Goal: Task Accomplishment & Management: Manage account settings

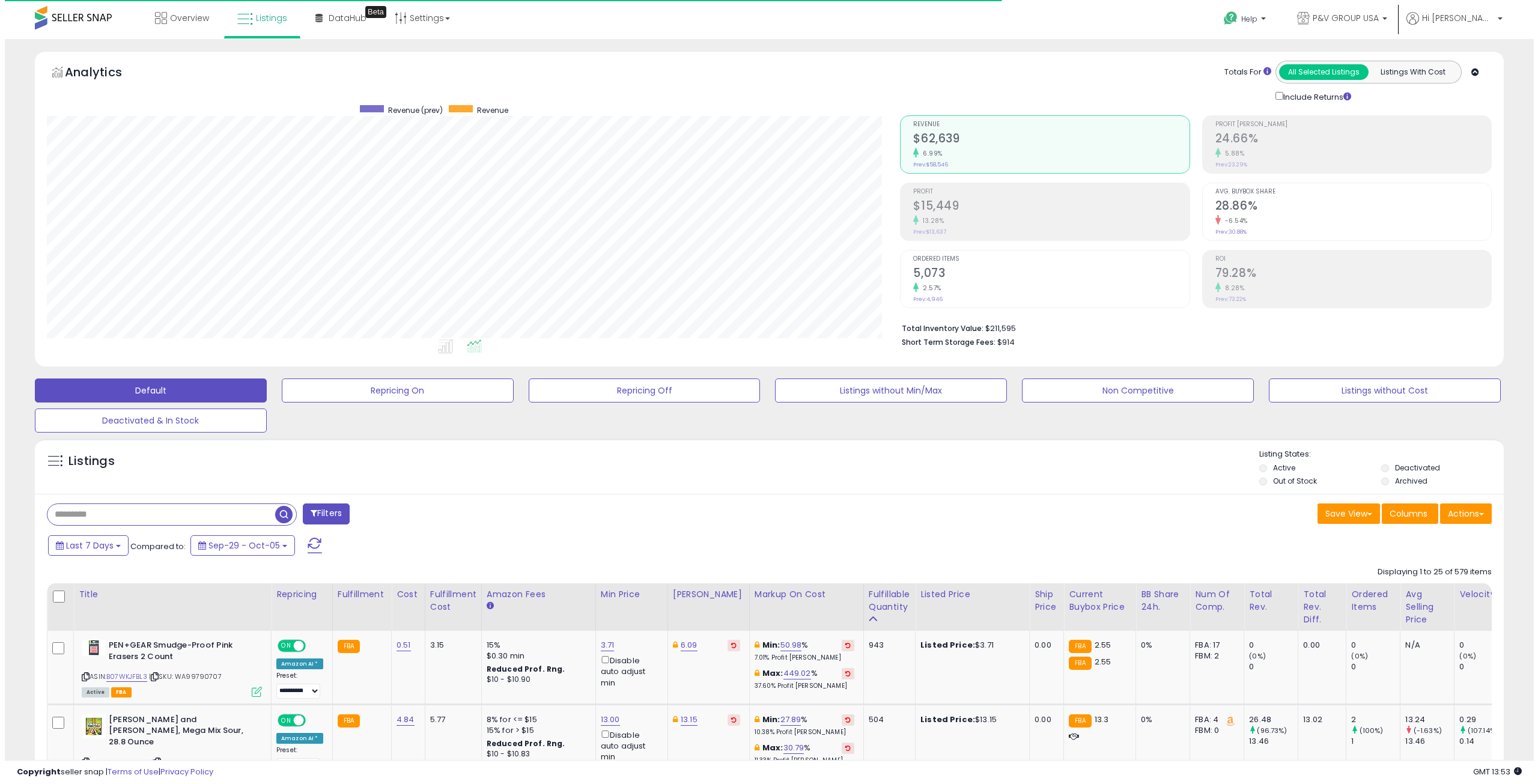
scroll to position [246, 854]
click at [1256, 464] on li "Active" at bounding box center [1314, 469] width 120 height 14
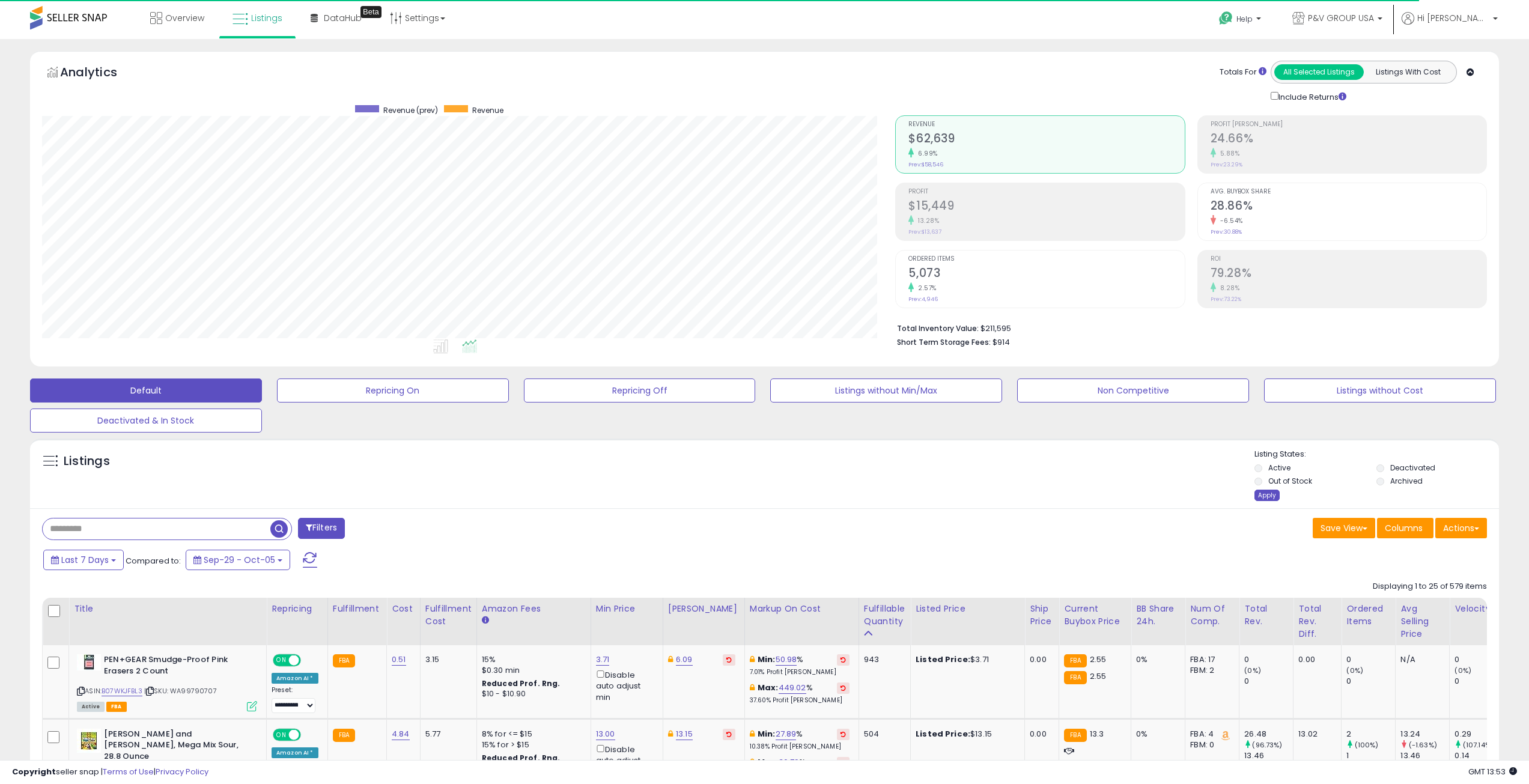
click at [1266, 497] on div "Apply" at bounding box center [1267, 495] width 25 height 12
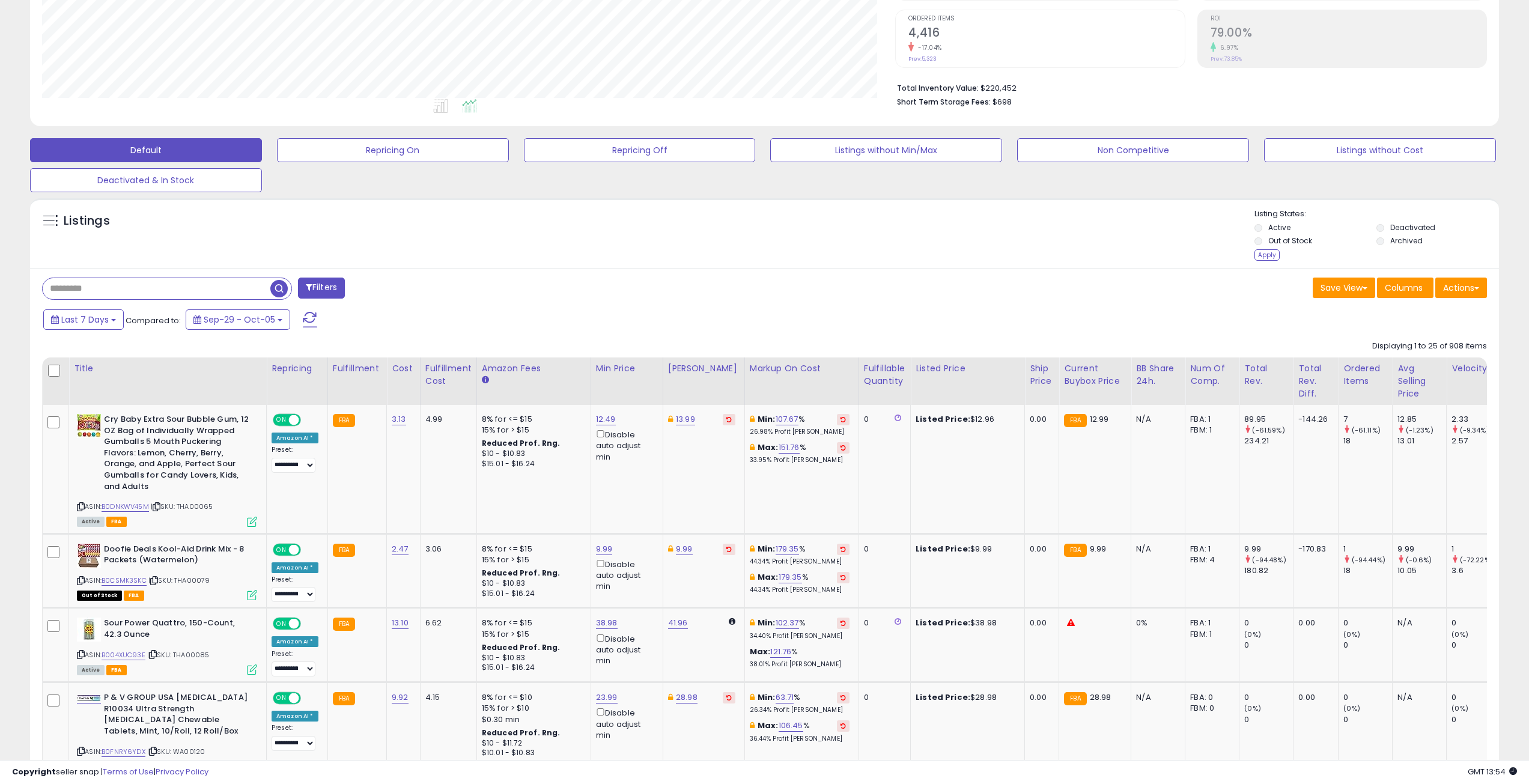
click at [1384, 226] on li "Deactivated" at bounding box center [1436, 229] width 120 height 14
click at [1263, 251] on div "Apply" at bounding box center [1267, 255] width 25 height 12
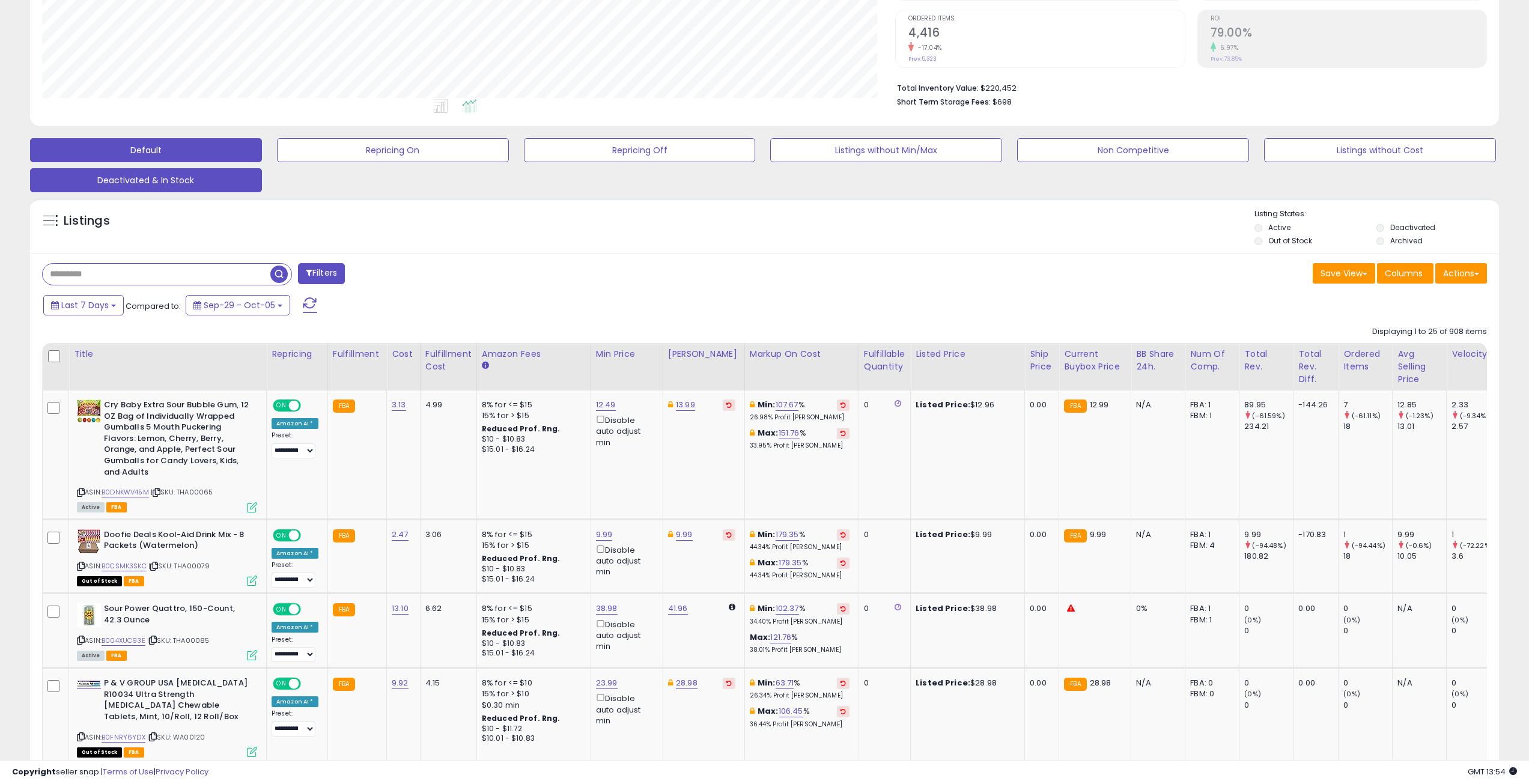
click at [212, 184] on button "Deactivated & In Stock" at bounding box center [146, 180] width 232 height 24
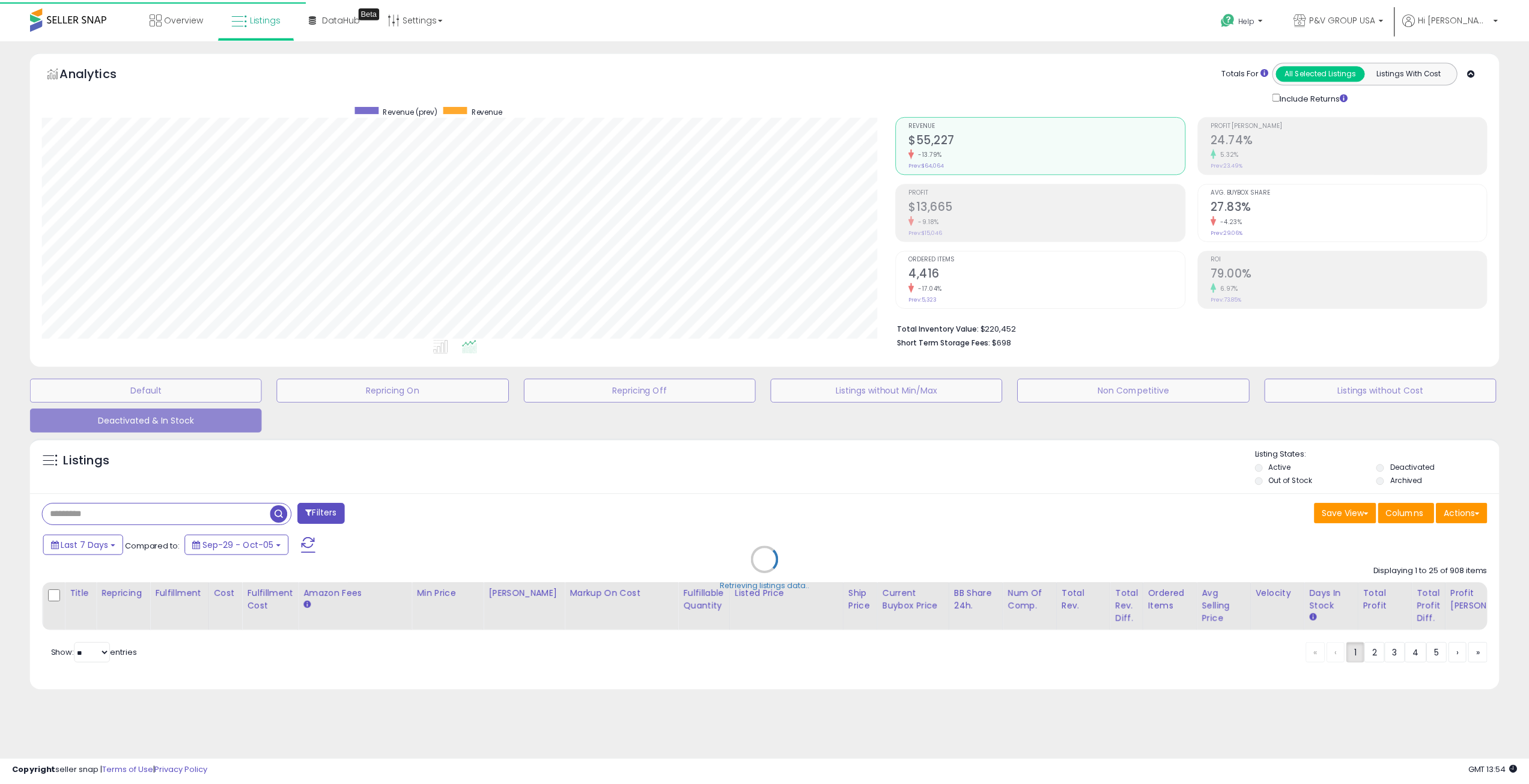
scroll to position [246, 858]
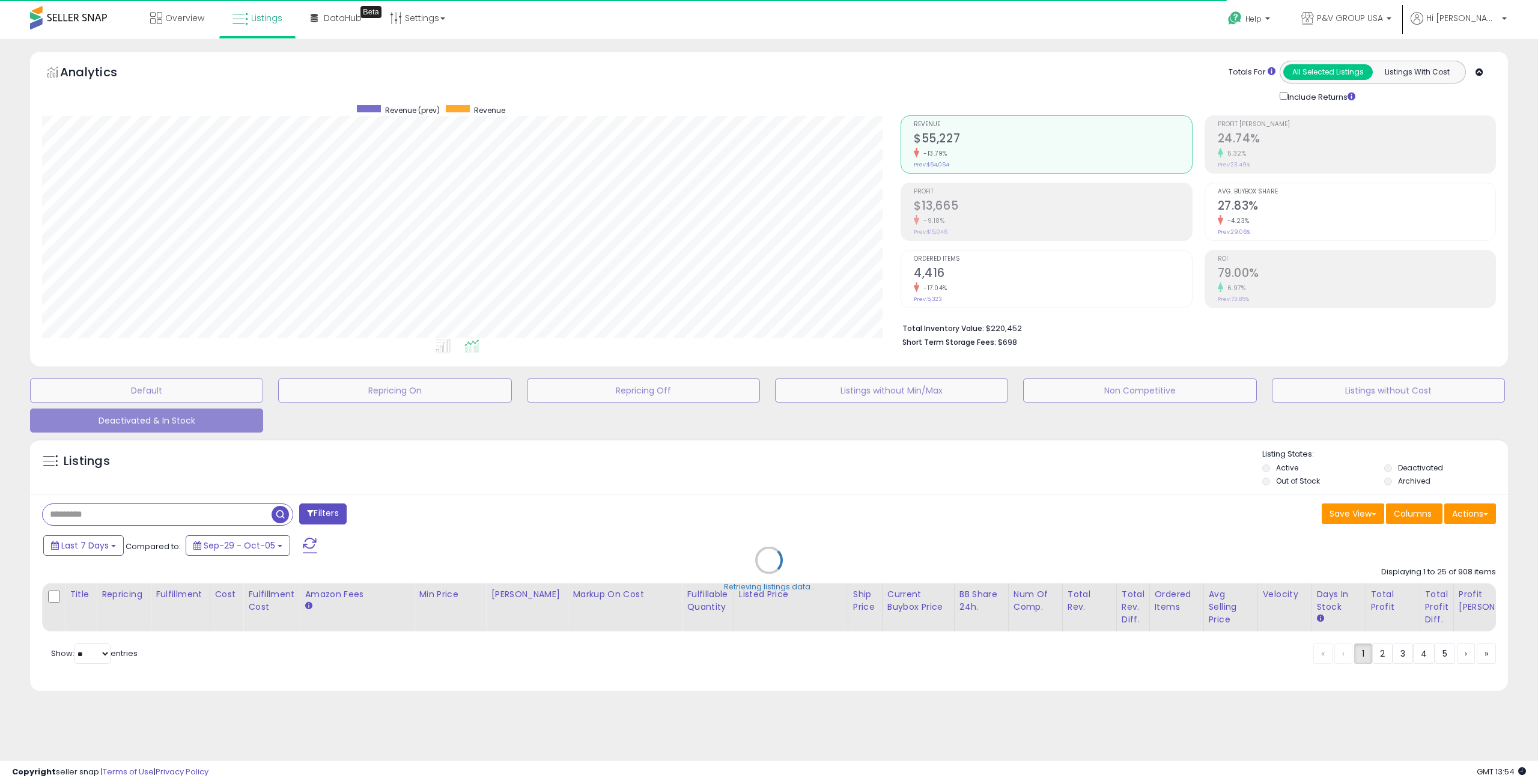
click at [1269, 468] on div "Retrieving listings data.." at bounding box center [769, 569] width 1495 height 273
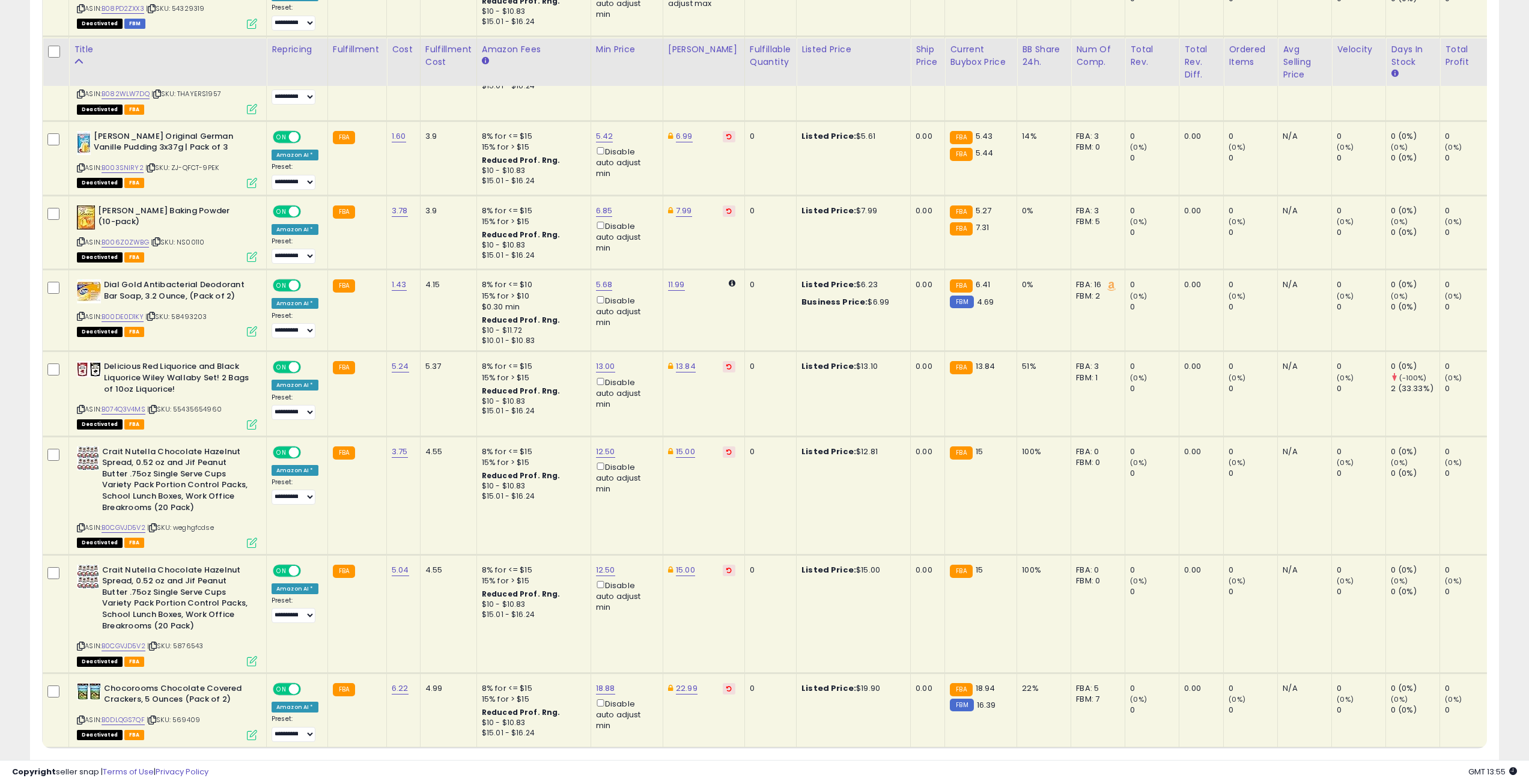
scroll to position [2143, 0]
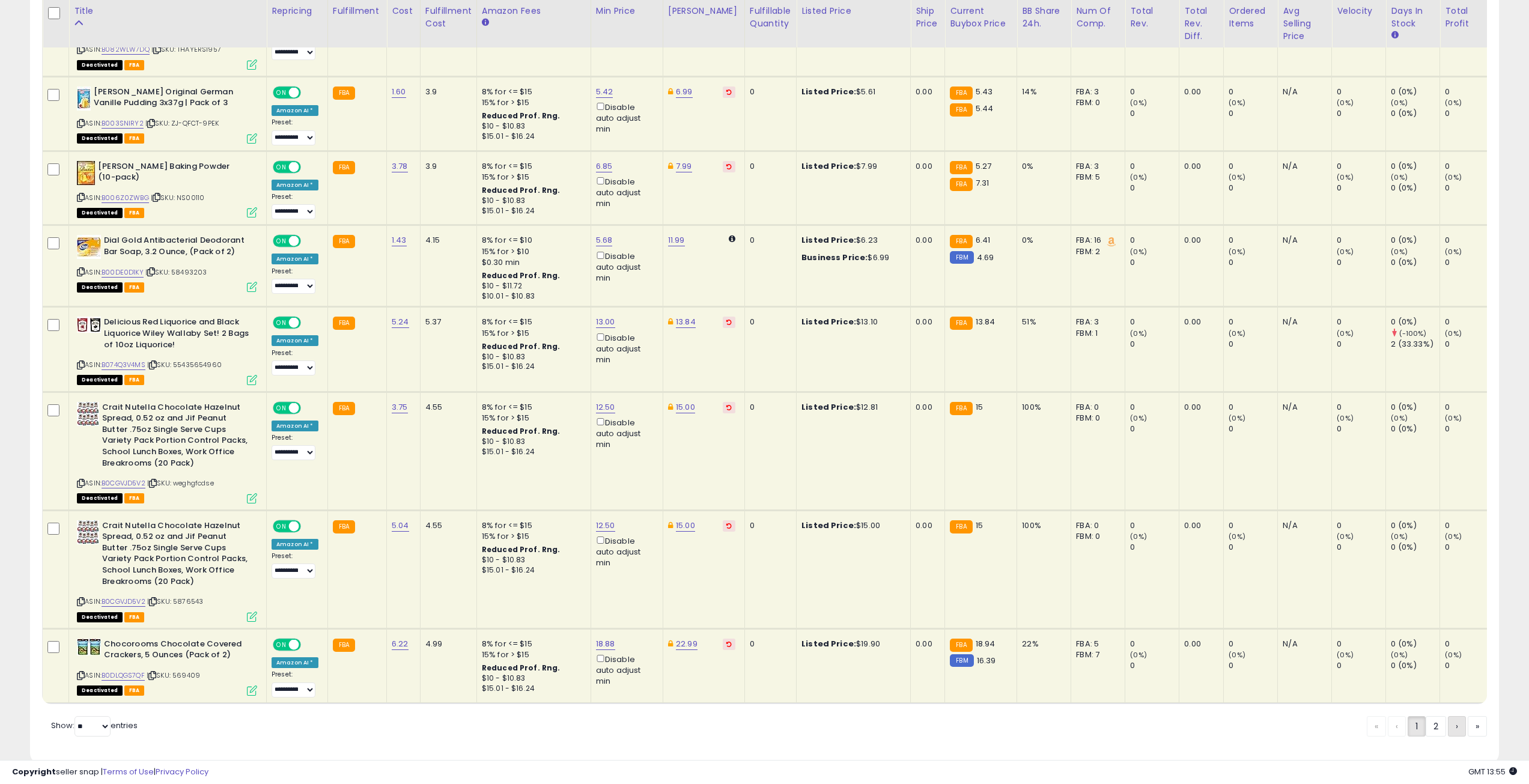
click at [1456, 720] on span "›" at bounding box center [1457, 726] width 3 height 12
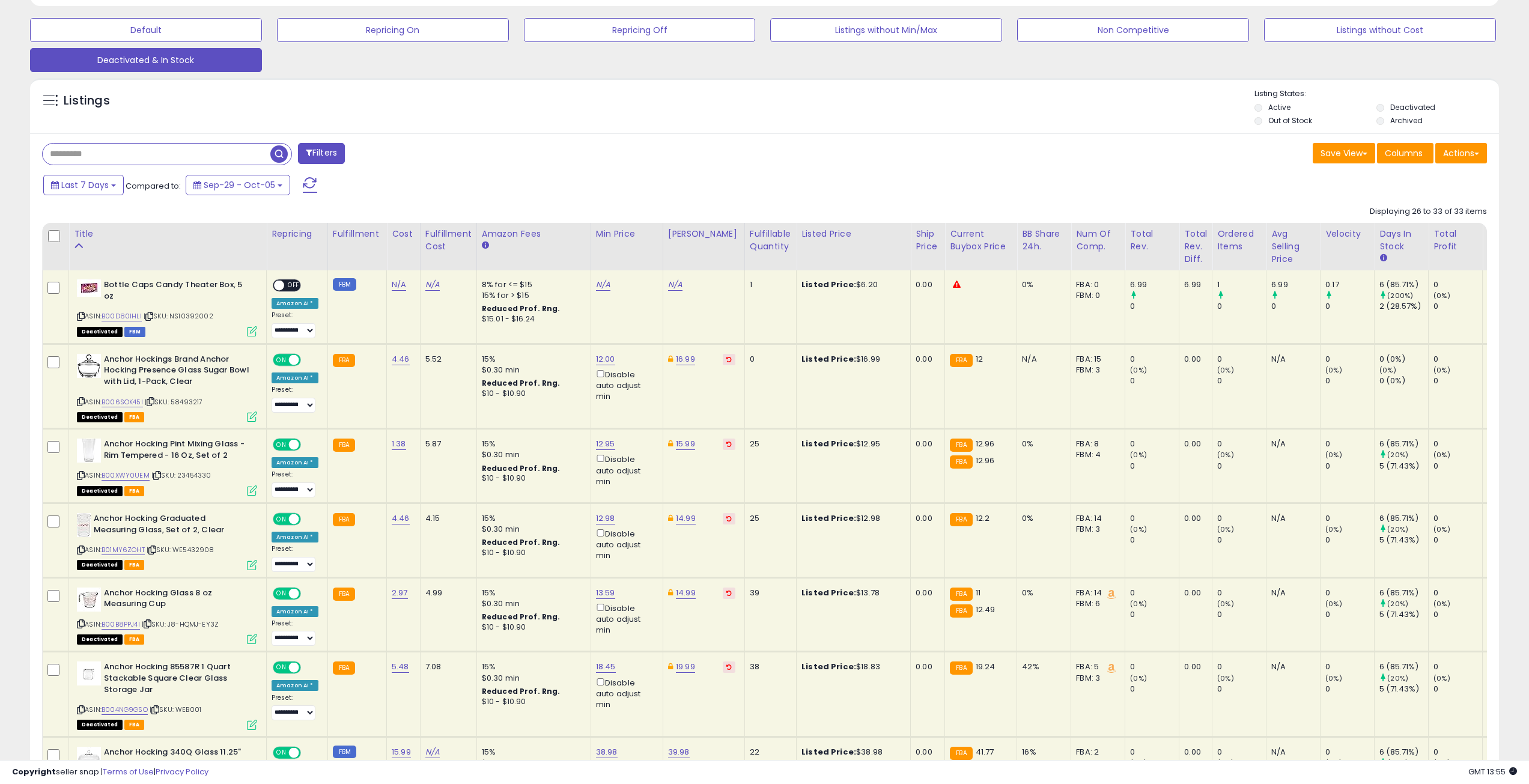
scroll to position [576, 0]
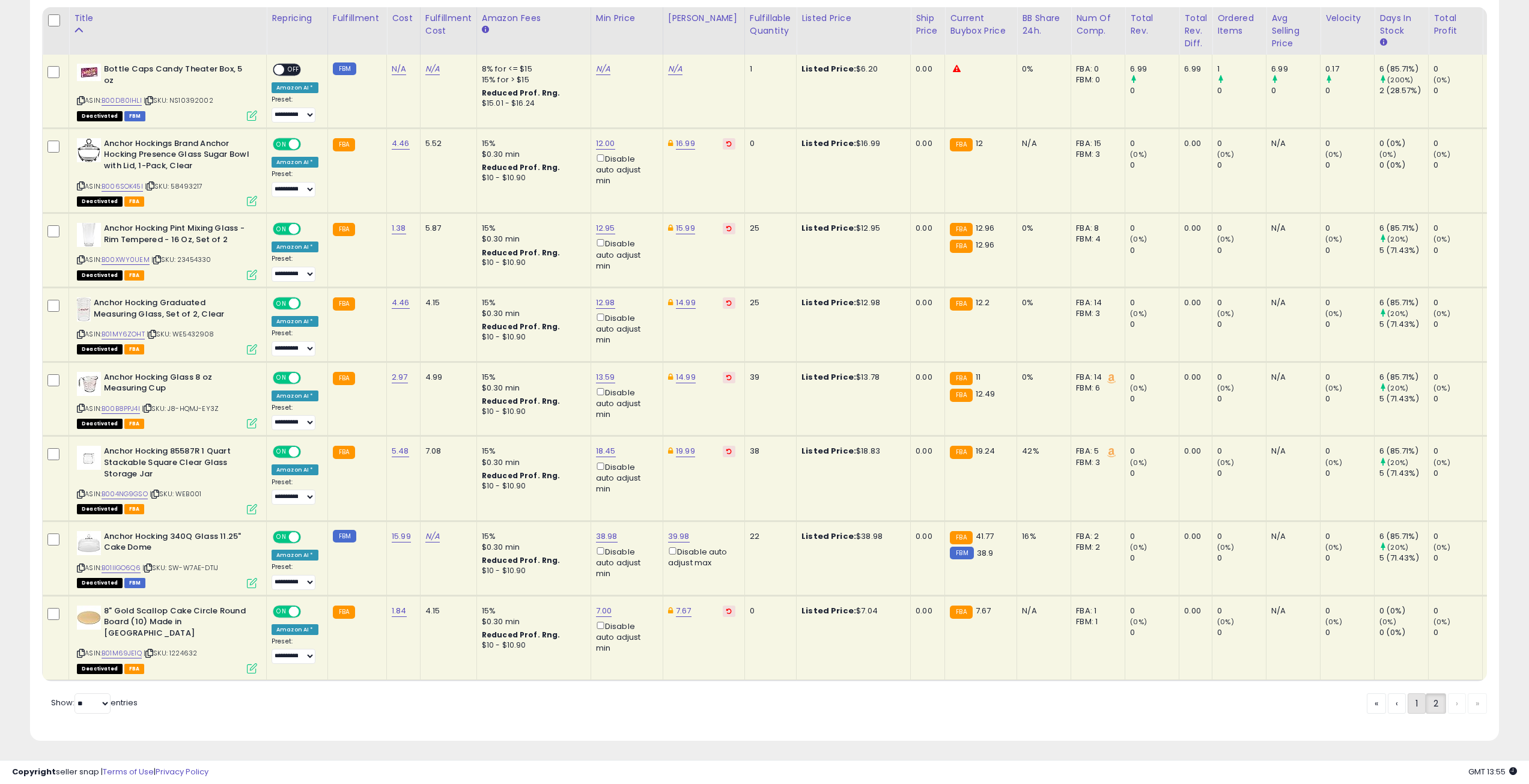
click at [1416, 703] on link "1" at bounding box center [1416, 703] width 18 height 21
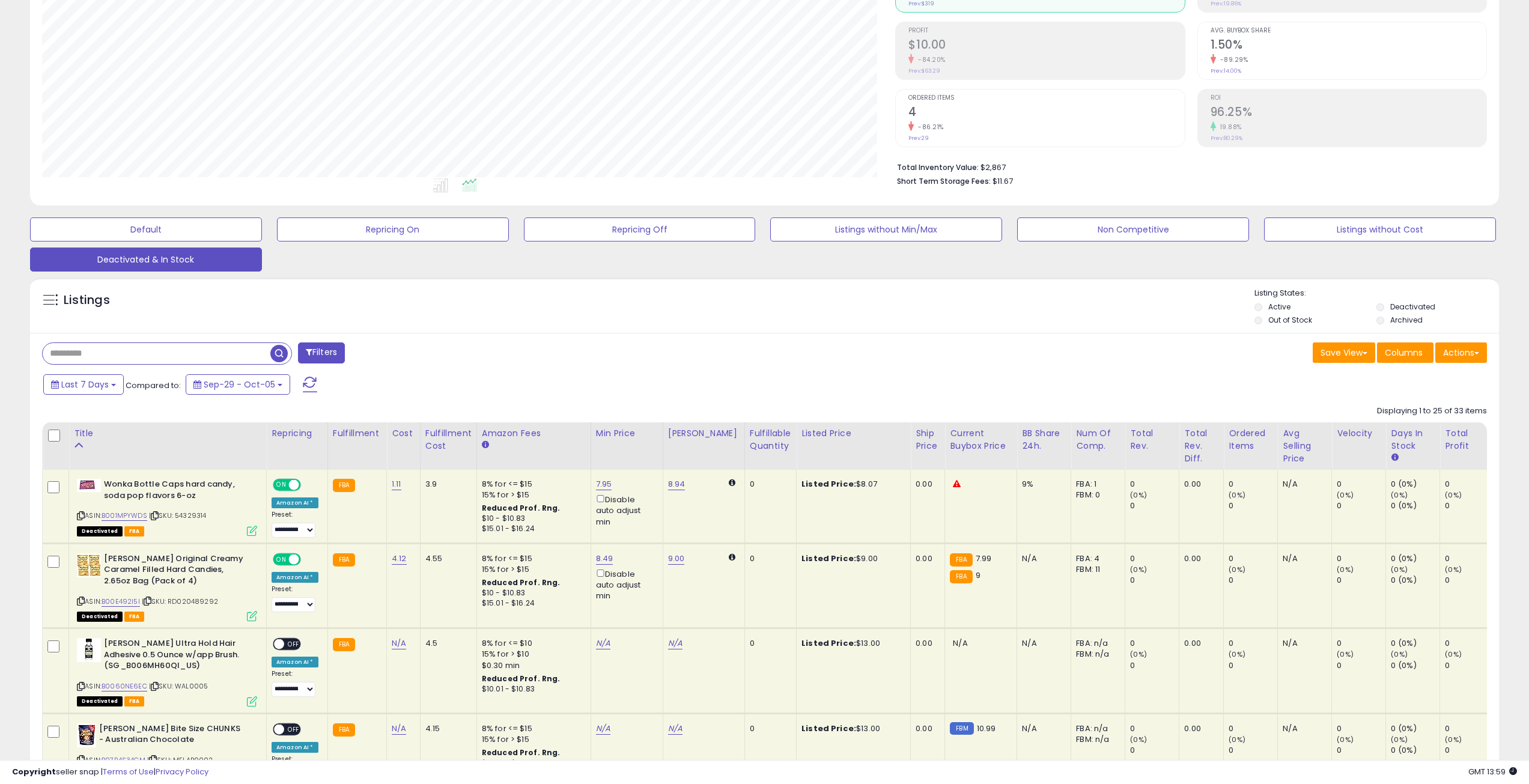
scroll to position [160, 0]
click at [222, 231] on button "Default" at bounding box center [146, 229] width 232 height 24
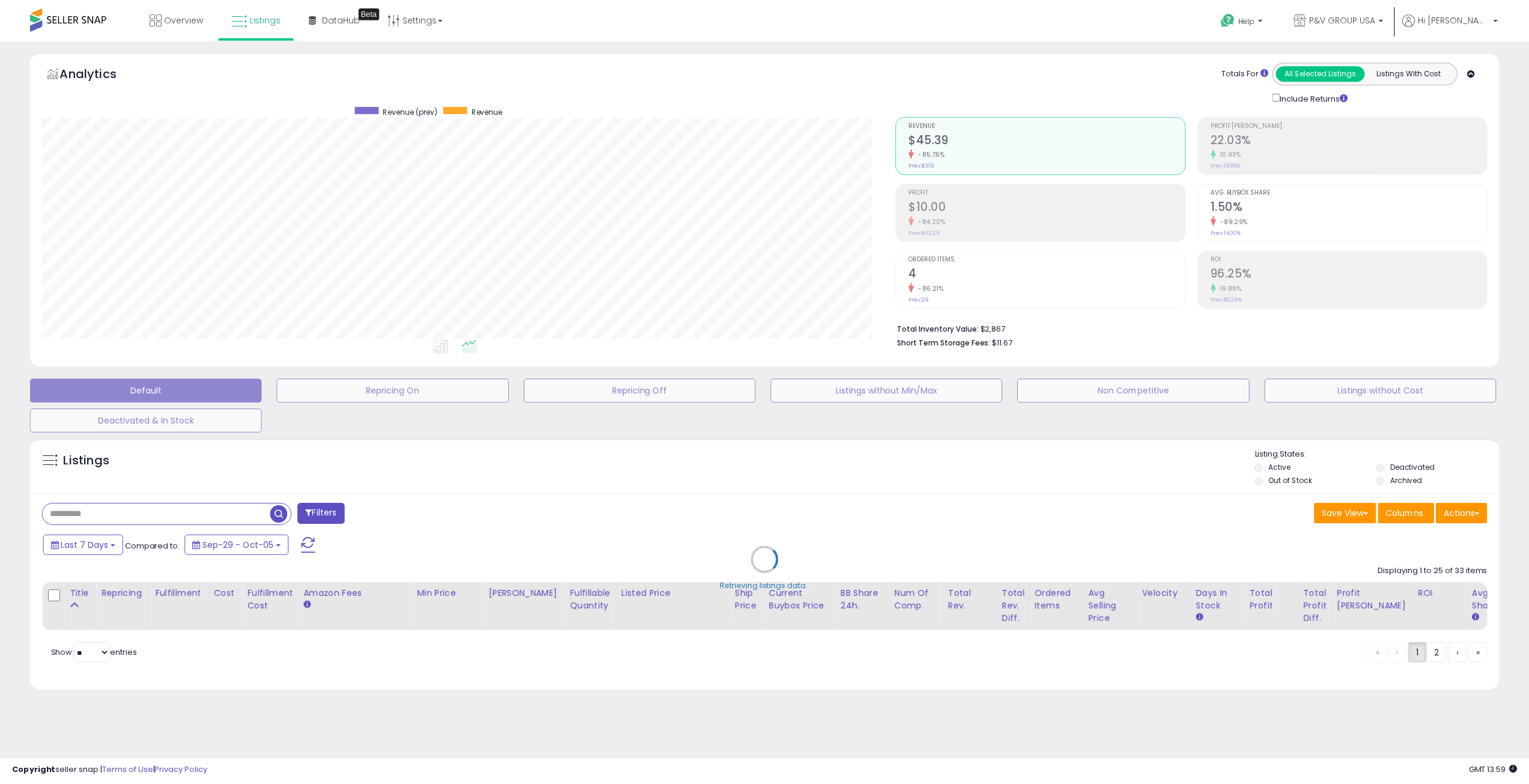
scroll to position [246, 858]
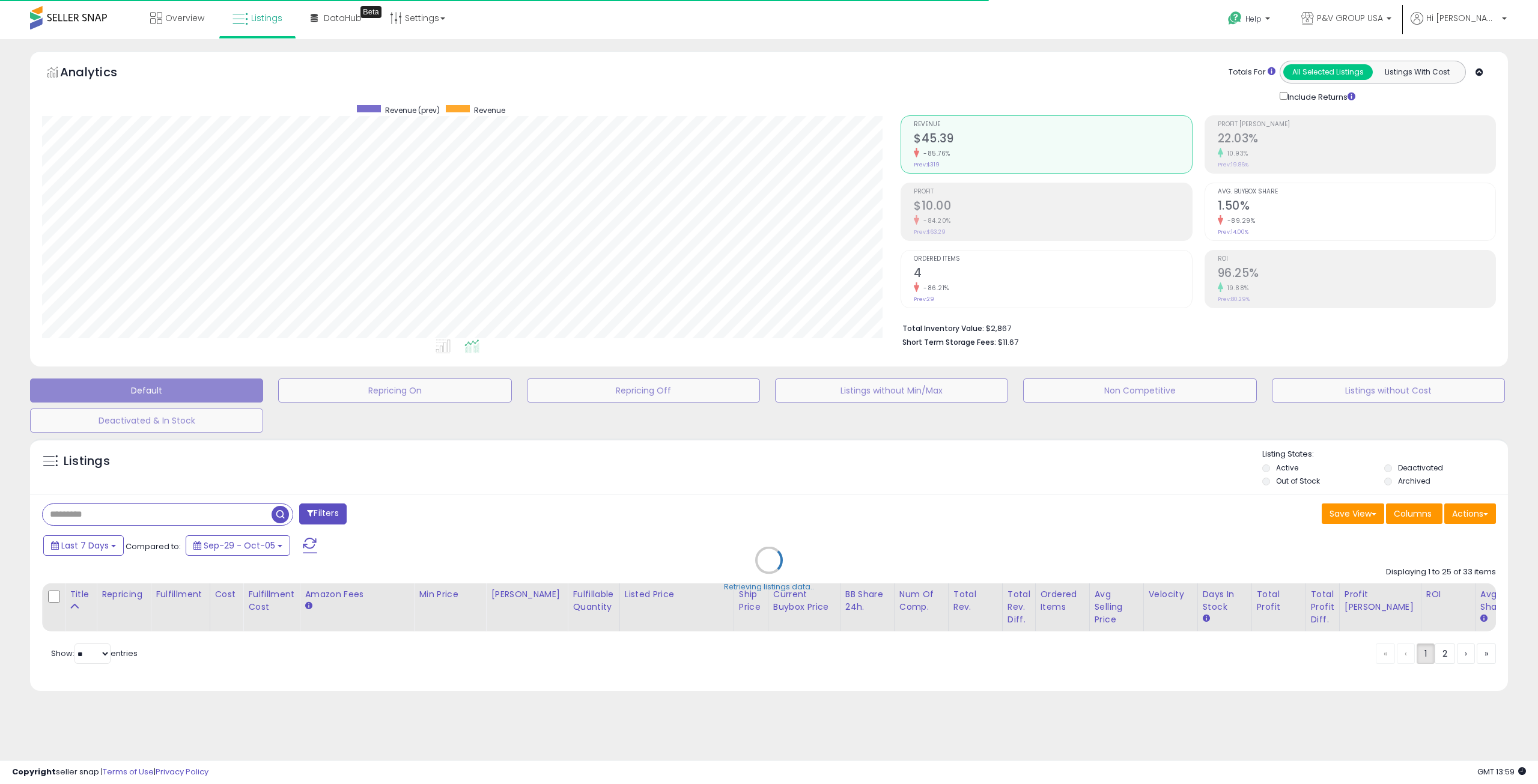
click at [1267, 468] on div "Retrieving listings data.." at bounding box center [769, 569] width 1495 height 273
click at [1387, 466] on div "Retrieving listings data.." at bounding box center [769, 569] width 1495 height 273
click at [1268, 470] on div "Retrieving listings data.." at bounding box center [769, 569] width 1495 height 273
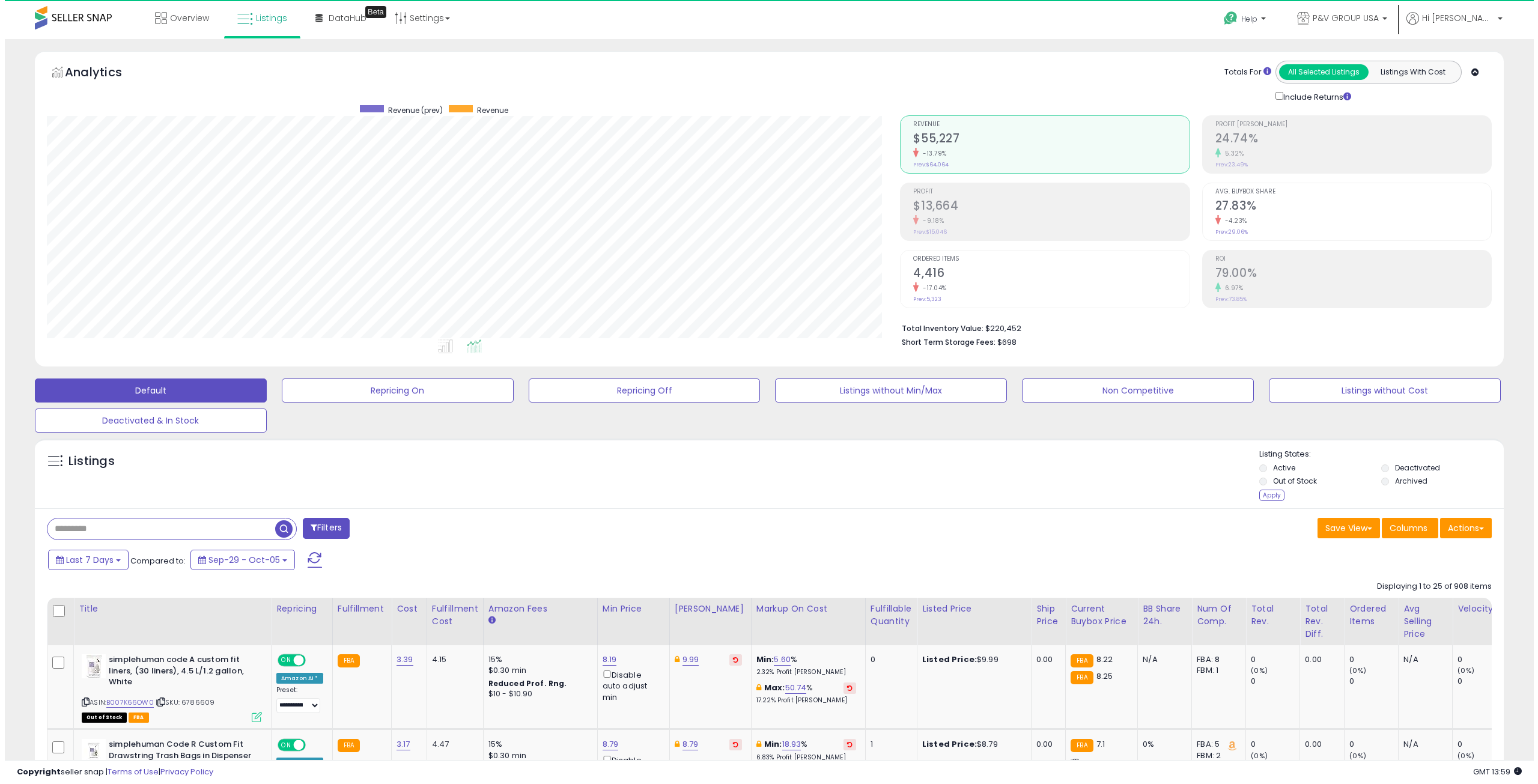
scroll to position [246, 854]
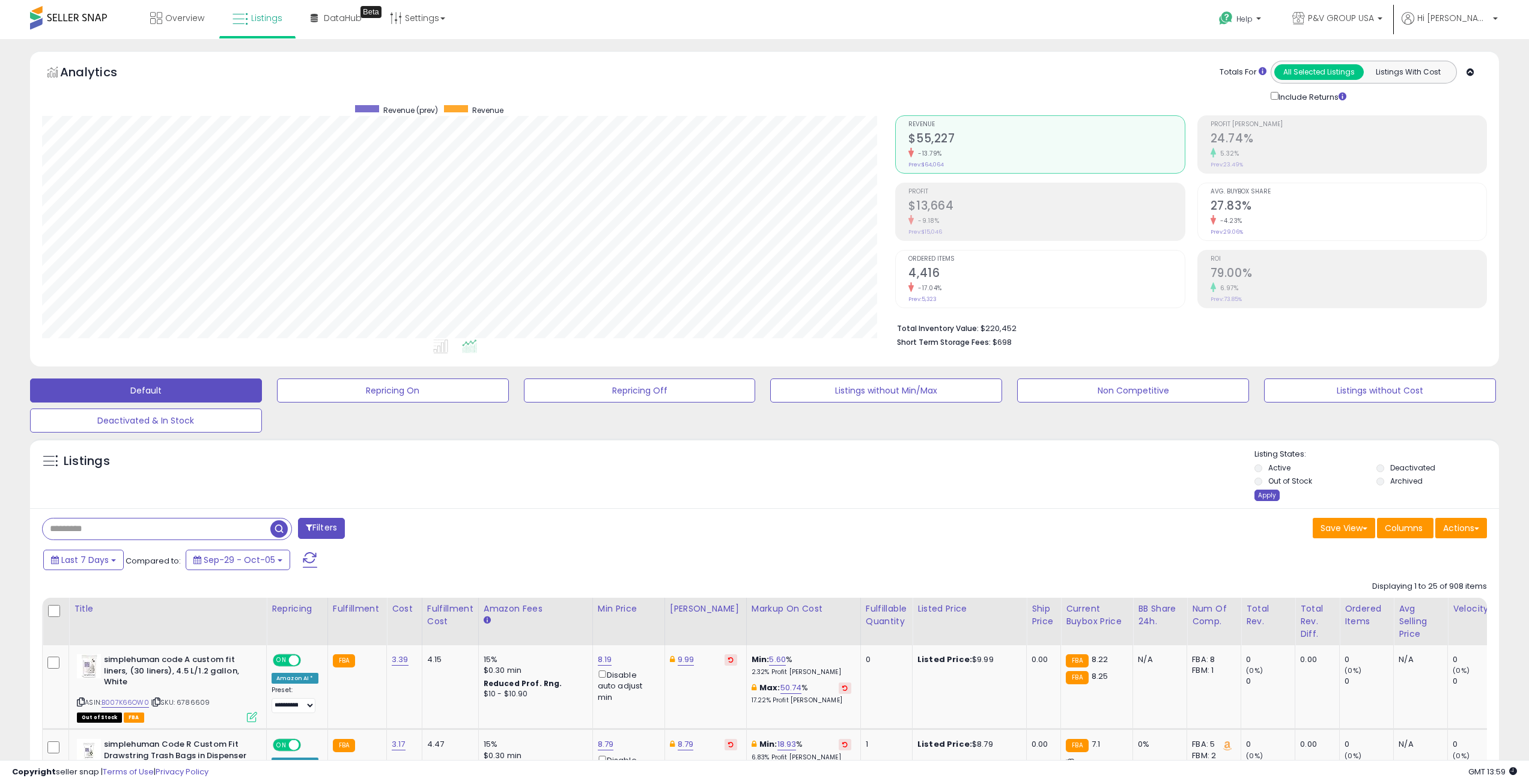
click at [1263, 495] on div "Apply" at bounding box center [1267, 495] width 25 height 12
